Goal: Task Accomplishment & Management: Manage account settings

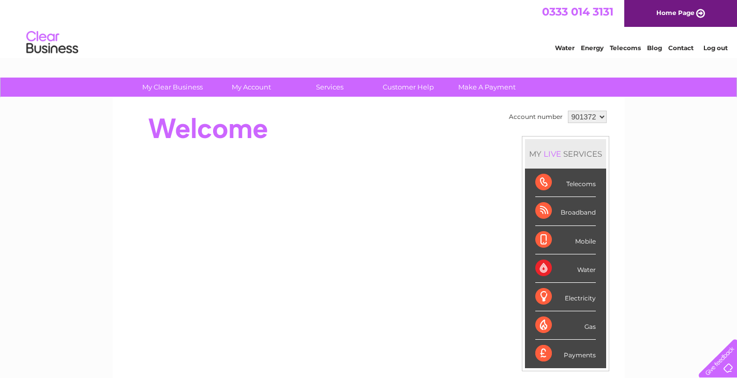
click at [603, 118] on select "901372 901374 989595" at bounding box center [587, 117] width 39 height 12
select select "901374"
click at [568, 111] on select "901372 901374 989595" at bounding box center [587, 117] width 39 height 12
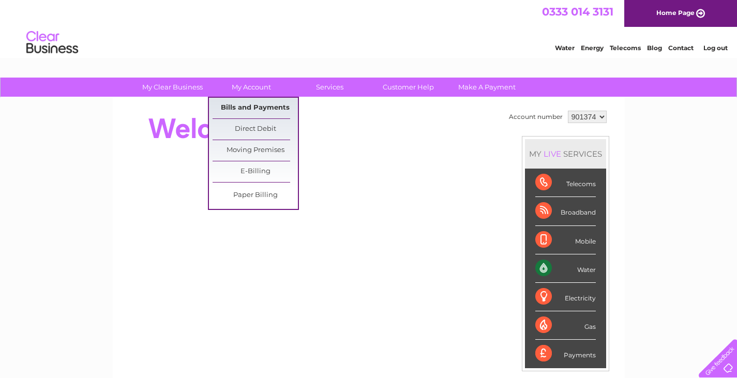
click at [231, 104] on link "Bills and Payments" at bounding box center [255, 108] width 85 height 21
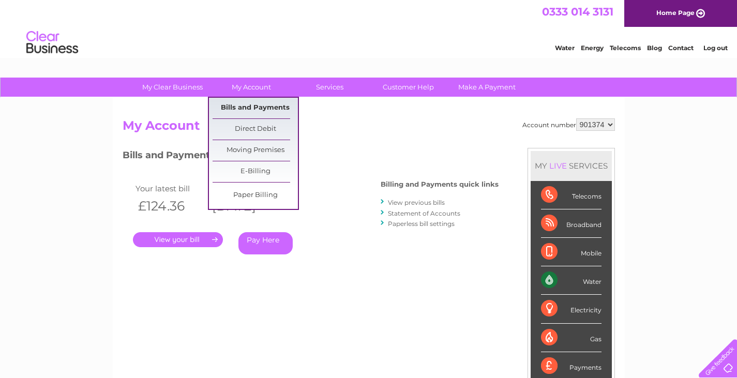
click at [267, 107] on link "Bills and Payments" at bounding box center [255, 108] width 85 height 21
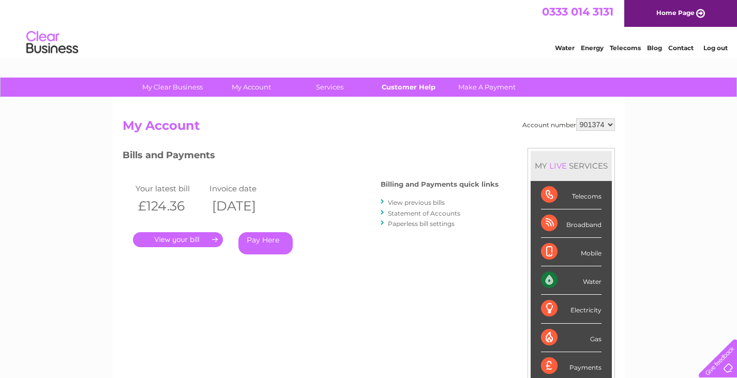
click at [412, 88] on link "Customer Help" at bounding box center [408, 87] width 85 height 19
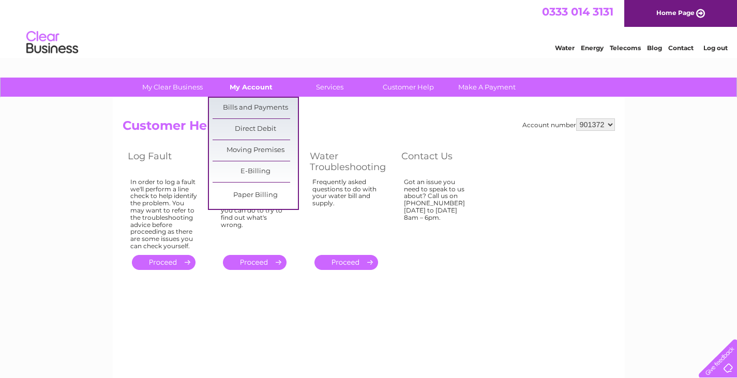
click at [257, 87] on link "My Account" at bounding box center [250, 87] width 85 height 19
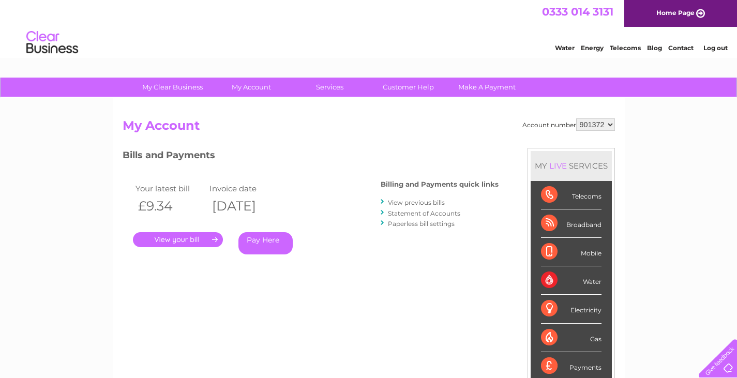
click at [610, 126] on select "901372 901374 989595" at bounding box center [595, 124] width 39 height 12
select select "901374"
click at [576, 118] on select "901372 901374 989595" at bounding box center [595, 124] width 39 height 12
click at [418, 201] on link "View previous bills" at bounding box center [416, 203] width 57 height 8
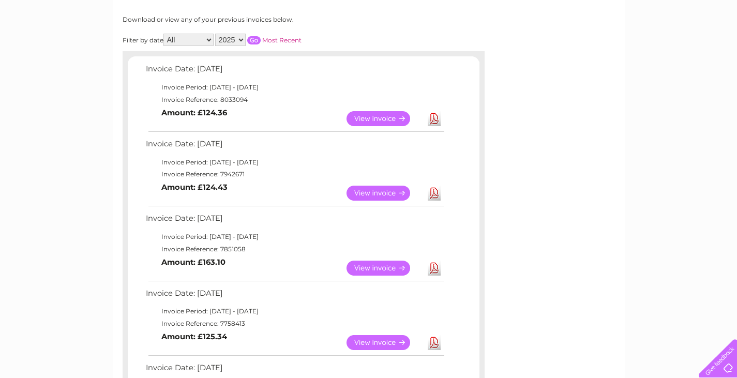
scroll to position [207, 0]
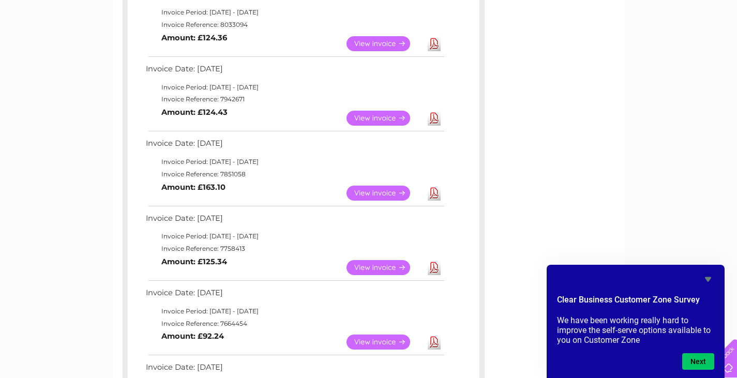
click at [362, 263] on link "View" at bounding box center [385, 267] width 76 height 15
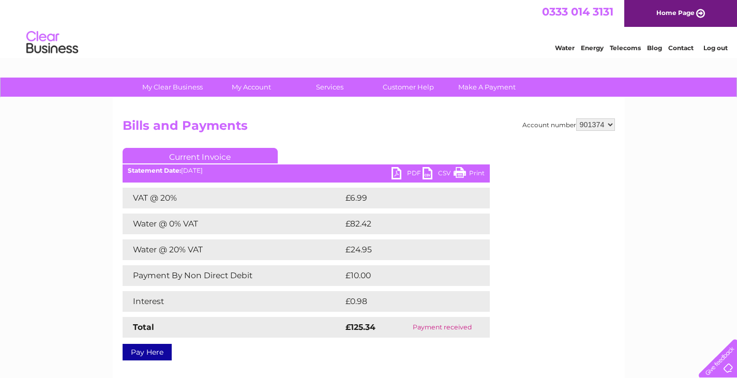
click at [393, 171] on link "PDF" at bounding box center [407, 174] width 31 height 15
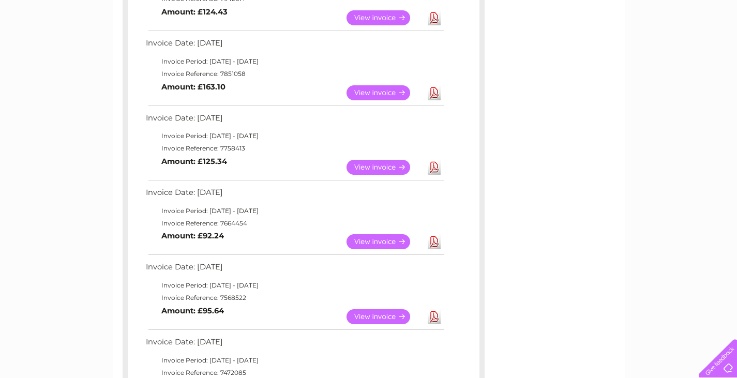
scroll to position [310, 0]
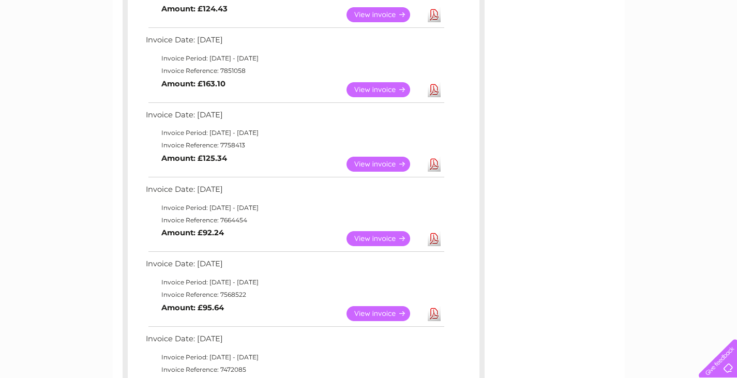
click at [369, 237] on link "View" at bounding box center [385, 238] width 76 height 15
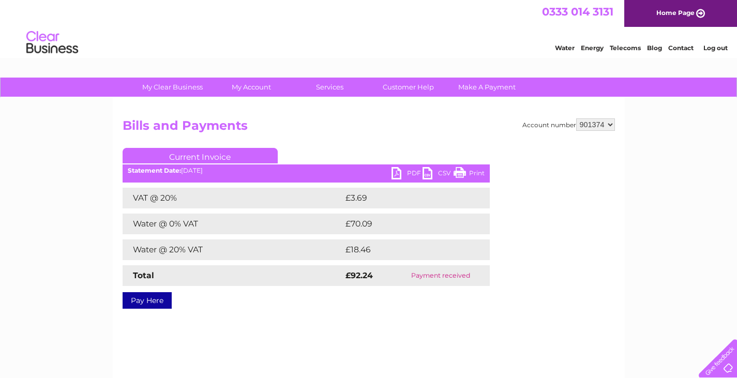
click at [395, 172] on link "PDF" at bounding box center [407, 174] width 31 height 15
